Goal: Find specific page/section: Find specific page/section

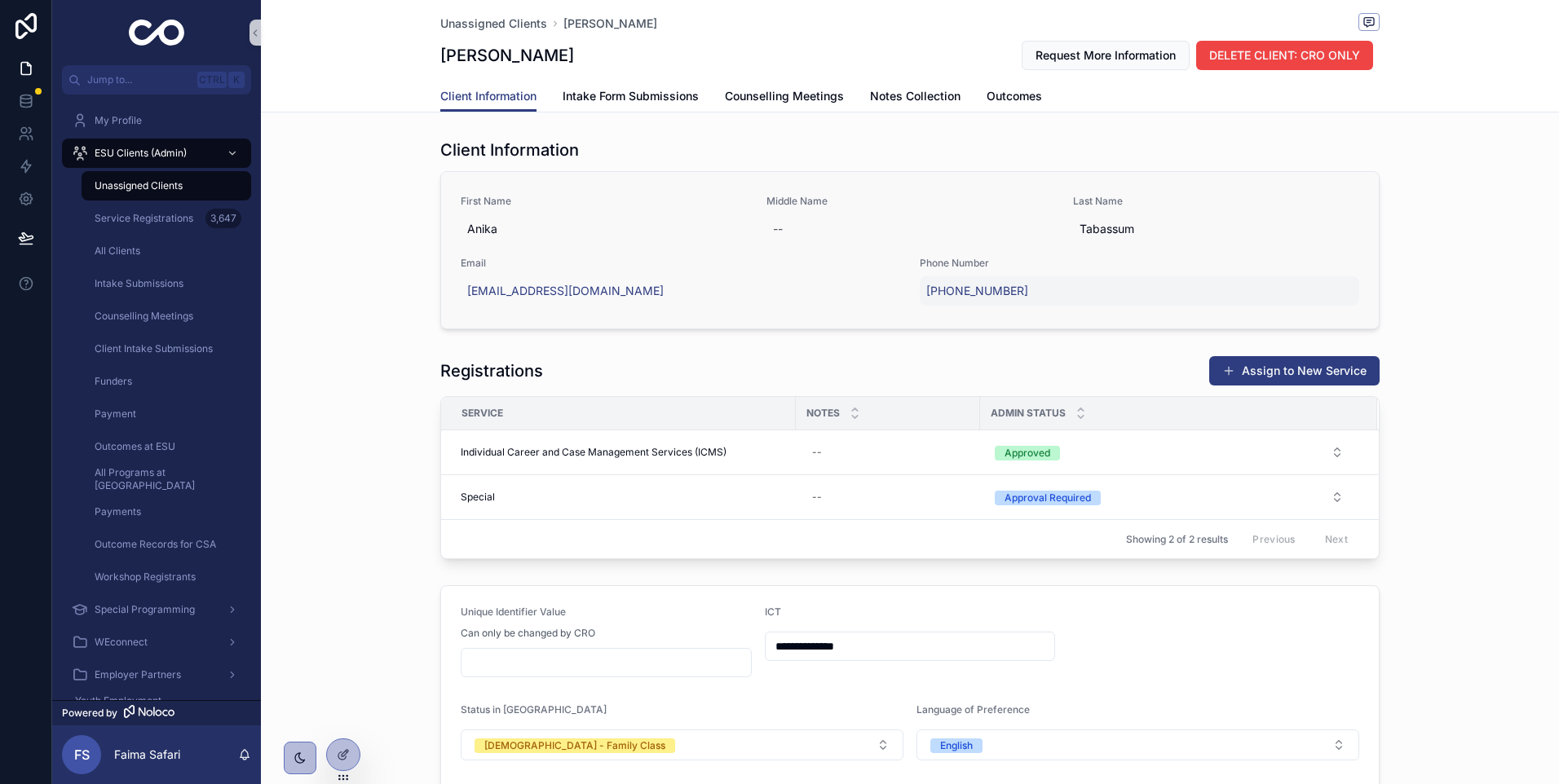
drag, startPoint x: 0, startPoint y: 0, endPoint x: 1288, endPoint y: 291, distance: 1320.5
drag, startPoint x: 1288, startPoint y: 291, endPoint x: 1414, endPoint y: 205, distance: 152.6
click at [1414, 205] on div "Client Information First Name Anika Middle Name -- Last Name Tabassum Email ani…" at bounding box center [909, 234] width 1298 height 204
